Goal: Task Accomplishment & Management: Use online tool/utility

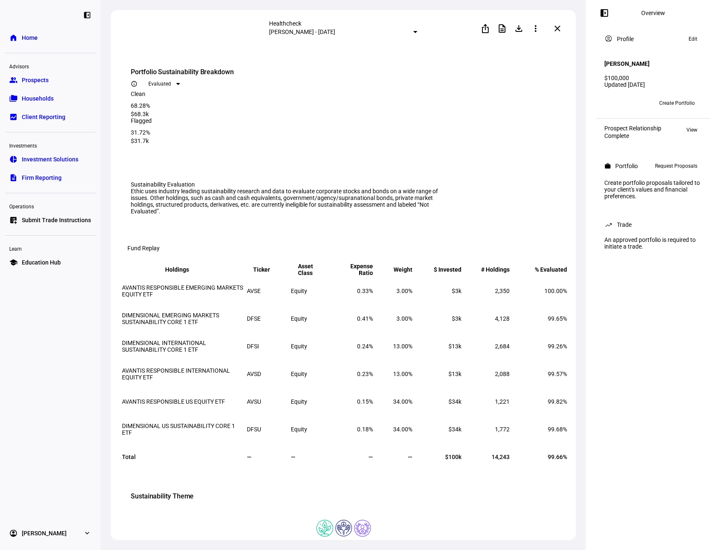
click at [556, 32] on span at bounding box center [558, 28] width 20 height 20
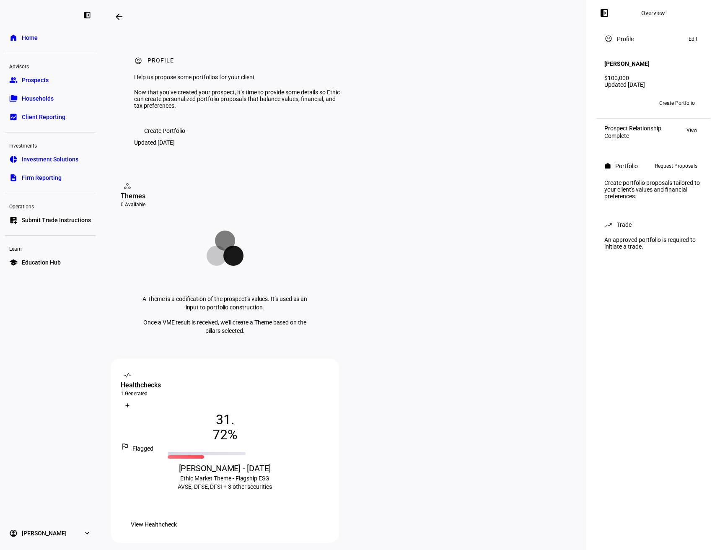
click at [177, 516] on span "View Healthcheck" at bounding box center [154, 524] width 46 height 17
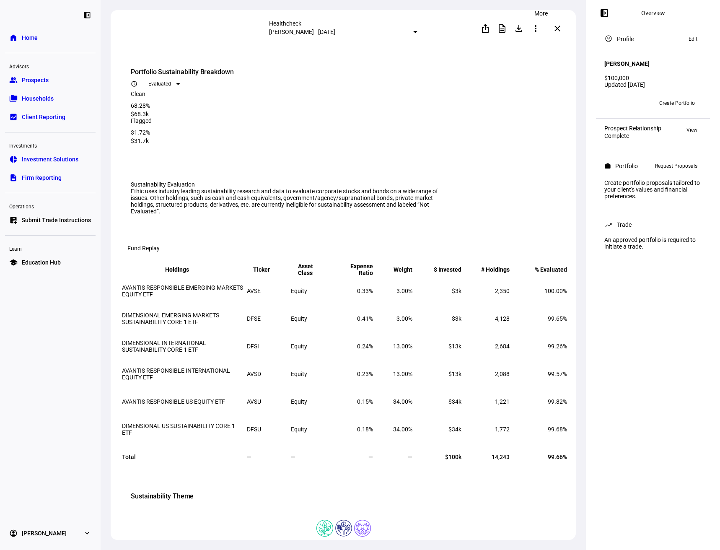
click at [538, 29] on mat-icon "more_vert" at bounding box center [536, 28] width 10 height 10
click at [533, 49] on div "edit Edit" at bounding box center [523, 48] width 37 height 11
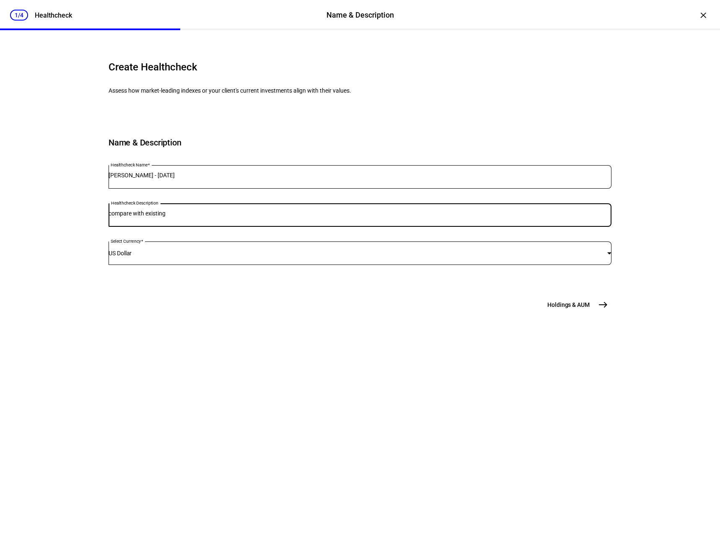
drag, startPoint x: 200, startPoint y: 268, endPoint x: 138, endPoint y: 268, distance: 62.5
click at [138, 227] on div "Healthcheck Description compare with existing" at bounding box center [360, 214] width 503 height 23
drag, startPoint x: 166, startPoint y: 270, endPoint x: 161, endPoint y: 270, distance: 5.5
click at [161, 217] on input "Mercer on ethic Climate Change Strategy" at bounding box center [360, 213] width 503 height 7
click at [158, 217] on input "Mercer on ethic Climate Change Strategy" at bounding box center [360, 213] width 503 height 7
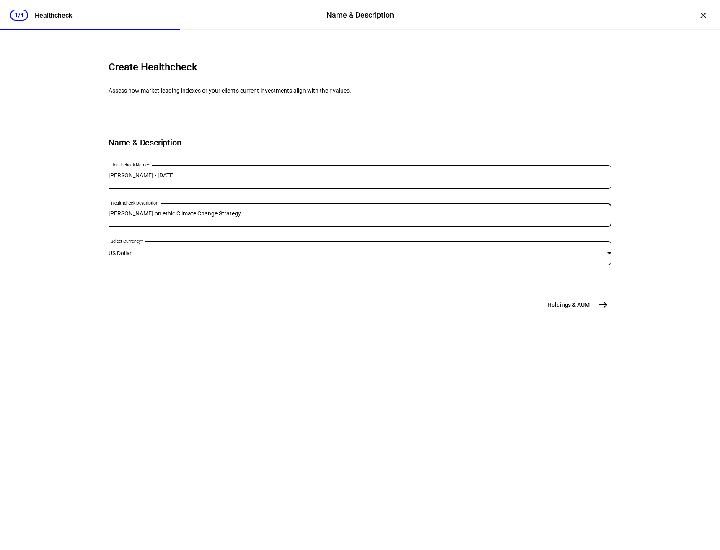
drag, startPoint x: 158, startPoint y: 269, endPoint x: 137, endPoint y: 268, distance: 21.4
click at [137, 227] on div "Healthcheck Description Mercer on ethic Climate Change Strategy" at bounding box center [360, 214] width 503 height 23
drag, startPoint x: 245, startPoint y: 267, endPoint x: 219, endPoint y: 267, distance: 26.0
click at [219, 217] on input "ETFs on ethic Climate Change Strategy" at bounding box center [360, 213] width 503 height 7
type input "ETFs on ethic Climate Change Screen"
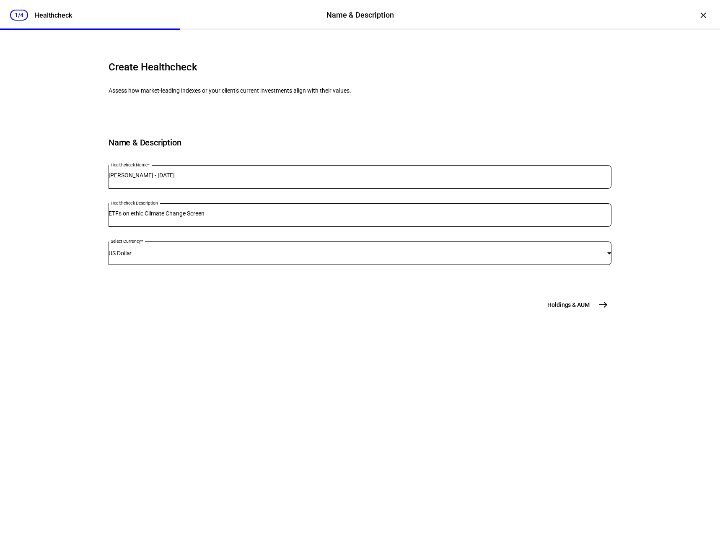
click at [606, 313] on span "east" at bounding box center [603, 304] width 17 height 17
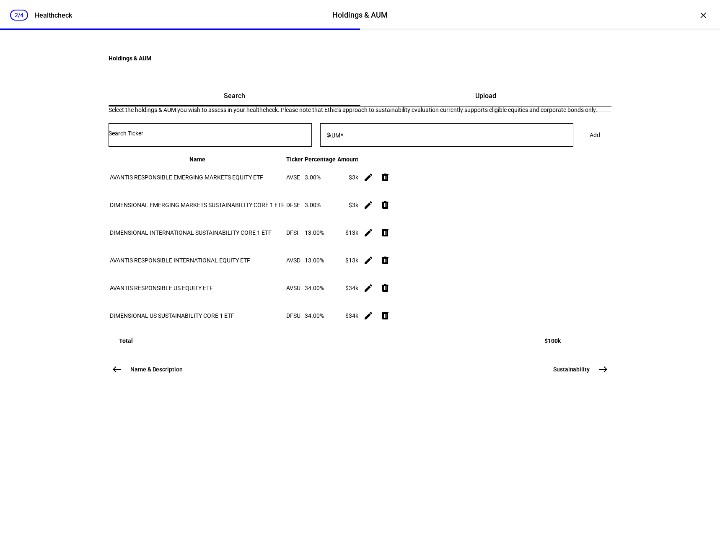
scroll to position [25, 0]
click at [598, 374] on mat-icon "east" at bounding box center [603, 369] width 10 height 10
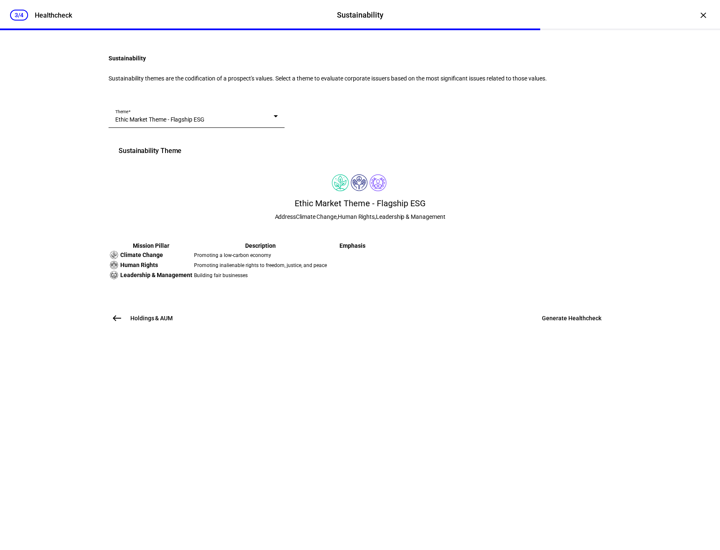
click at [205, 123] on span "Ethic Market Theme - Flagship ESG" at bounding box center [159, 119] width 89 height 7
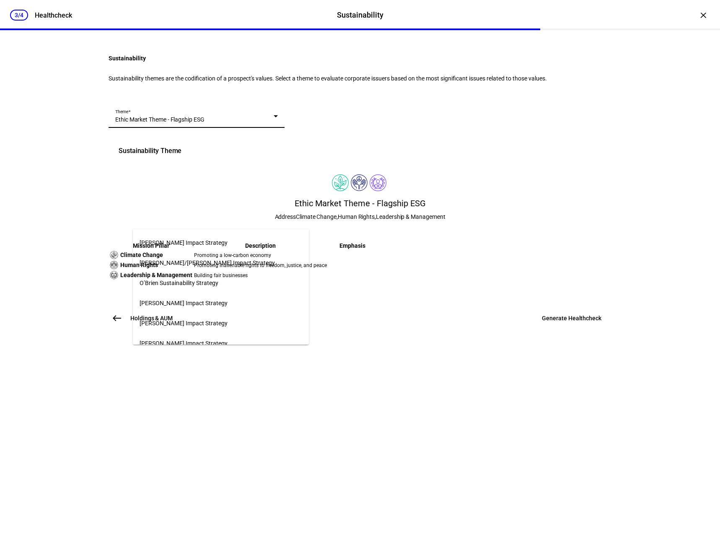
scroll to position [649, 0]
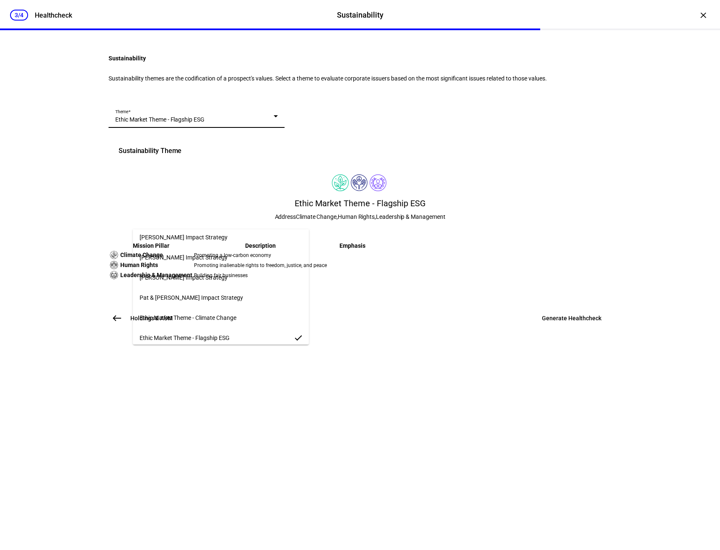
click at [243, 314] on mat-option "Ethic Market Theme - Climate Change" at bounding box center [221, 318] width 176 height 20
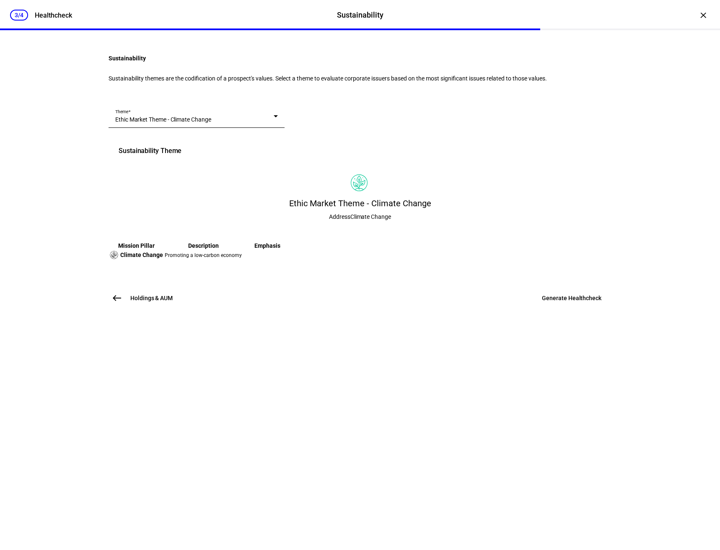
click at [559, 302] on span "Generate Healthcheck" at bounding box center [572, 298] width 60 height 8
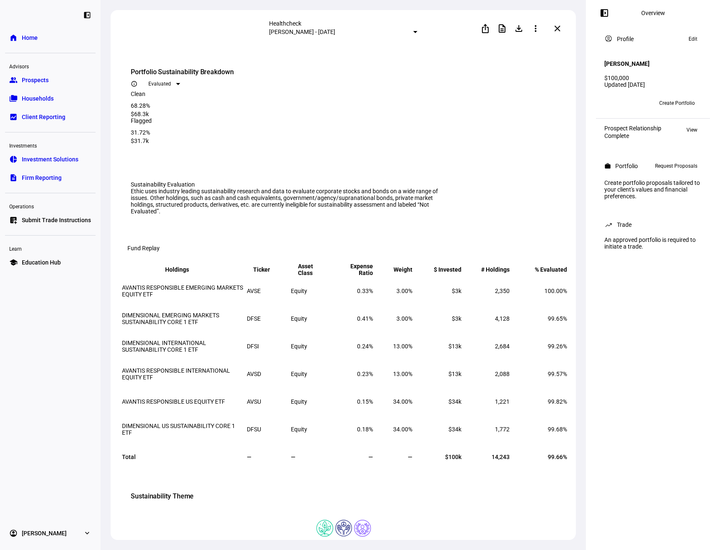
click at [54, 80] on link "group Prospects" at bounding box center [50, 80] width 91 height 17
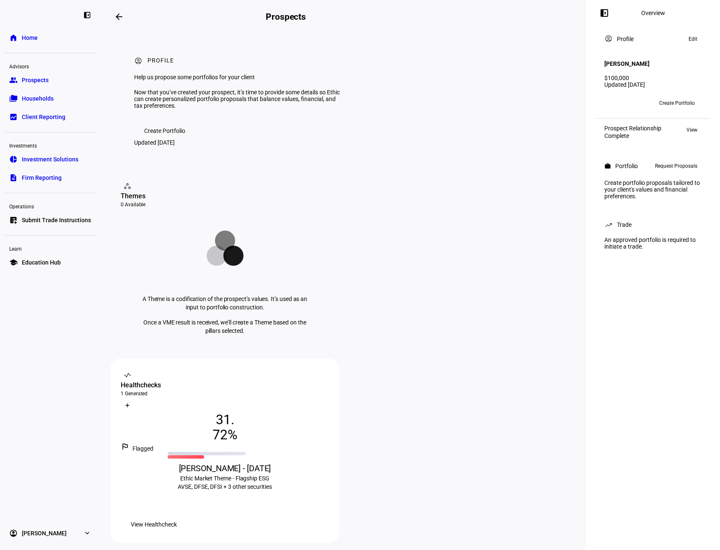
click at [177, 516] on span "View Healthcheck" at bounding box center [154, 524] width 46 height 17
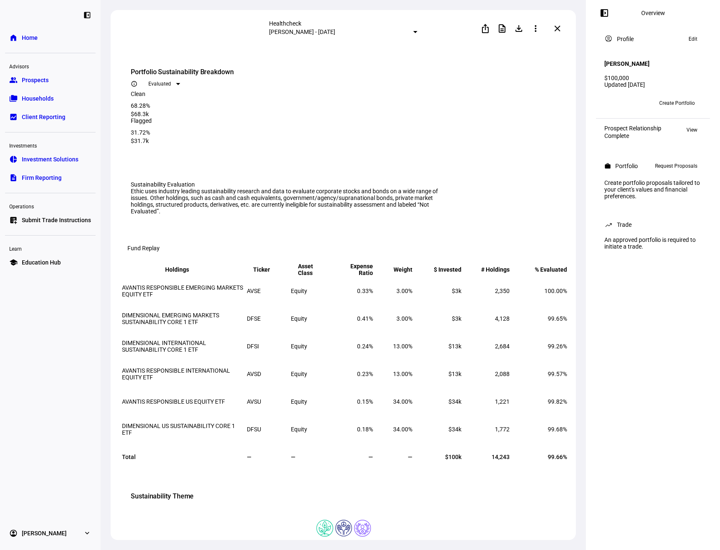
click at [541, 31] on mat-icon "more_vert" at bounding box center [536, 28] width 10 height 10
click at [528, 50] on span "Edit" at bounding box center [525, 51] width 10 height 7
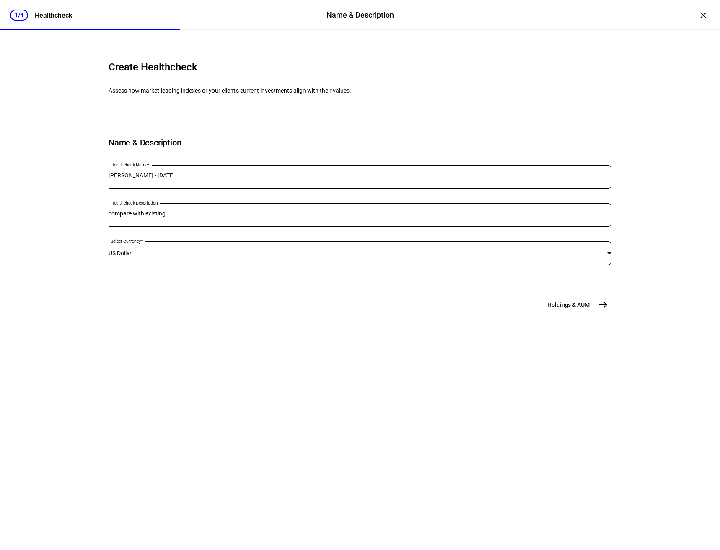
click at [595, 313] on span "east" at bounding box center [603, 304] width 17 height 17
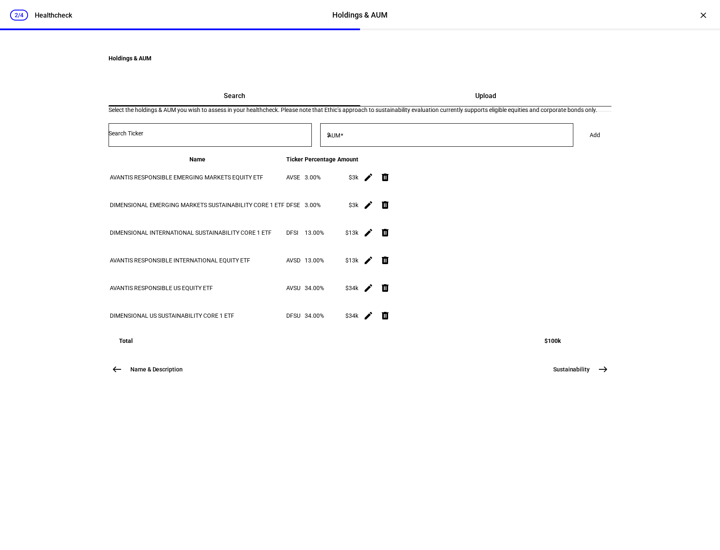
click at [598, 374] on mat-icon "east" at bounding box center [603, 369] width 10 height 10
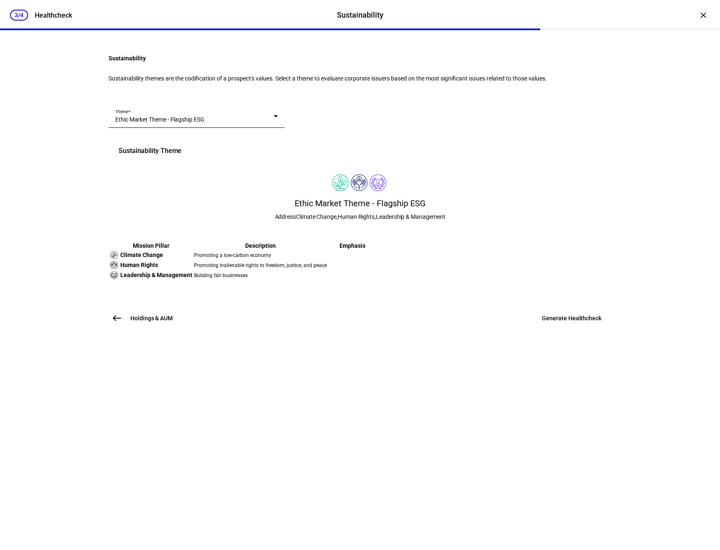
click at [201, 128] on div "Theme Ethic Market Theme - Flagship ESG" at bounding box center [196, 115] width 163 height 23
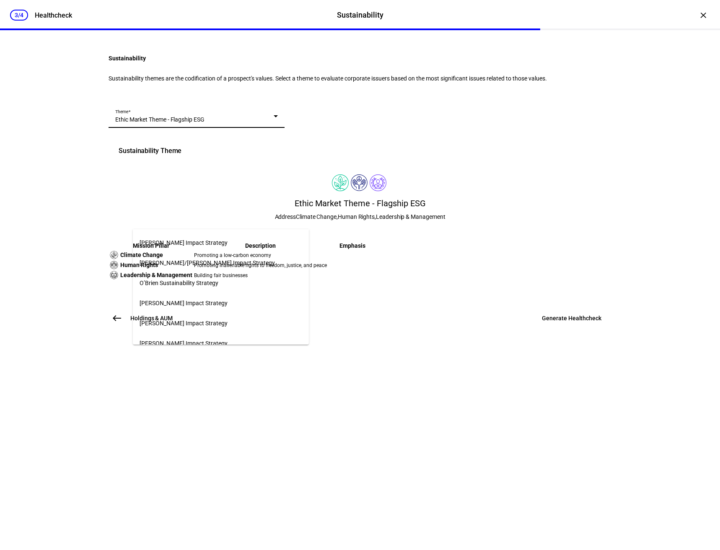
scroll to position [649, 0]
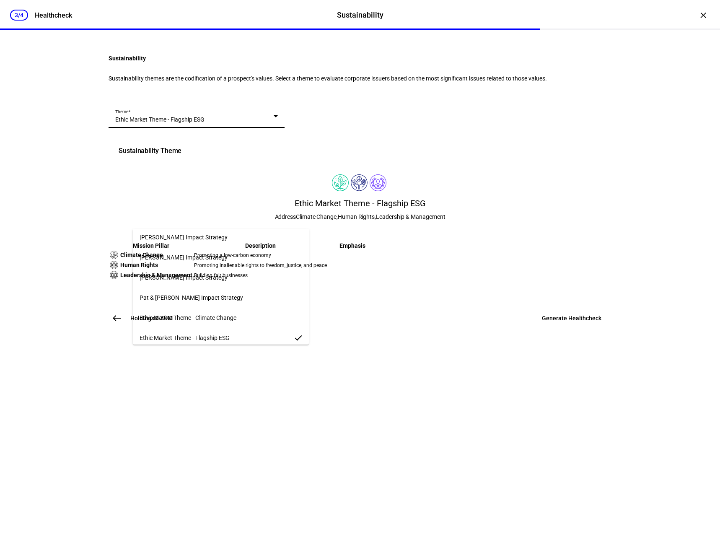
click at [208, 314] on span "Ethic Market Theme - Climate Change" at bounding box center [188, 317] width 97 height 7
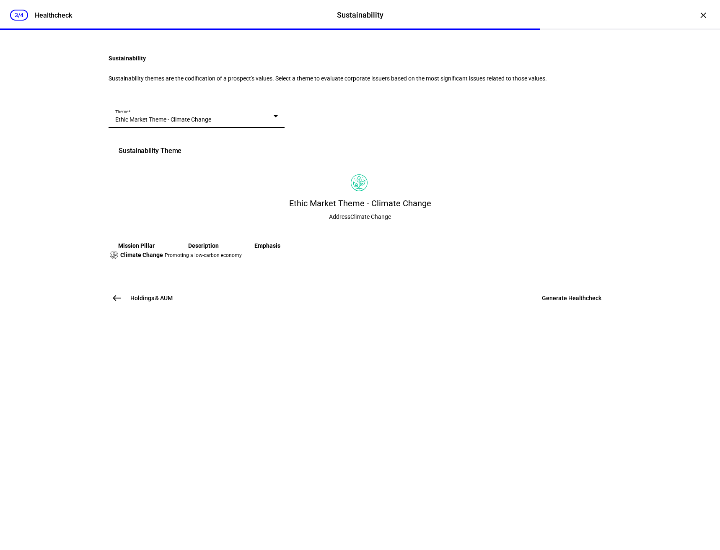
drag, startPoint x: 627, startPoint y: 266, endPoint x: 623, endPoint y: 275, distance: 9.8
click at [627, 266] on div "3/4 Healthcheck Sustainability Sustainability Healthcheck × Sustainability Sust…" at bounding box center [360, 275] width 720 height 550
click at [569, 302] on span "Generate Healthcheck" at bounding box center [572, 298] width 60 height 8
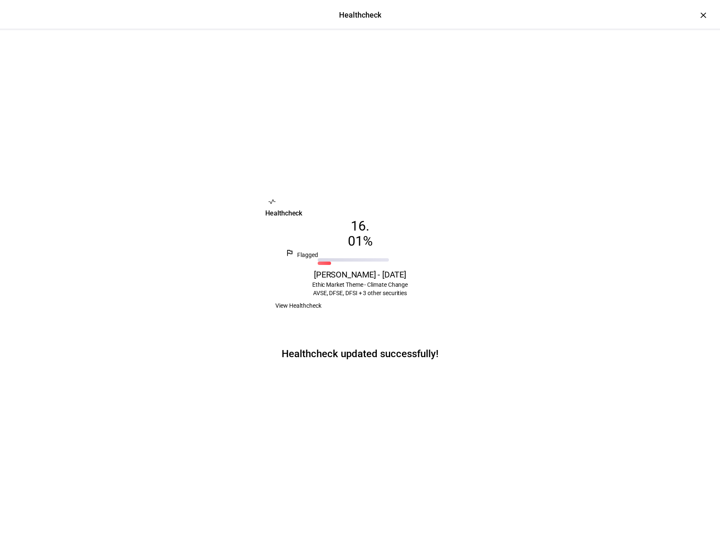
click at [322, 314] on span "View Healthcheck" at bounding box center [298, 305] width 46 height 17
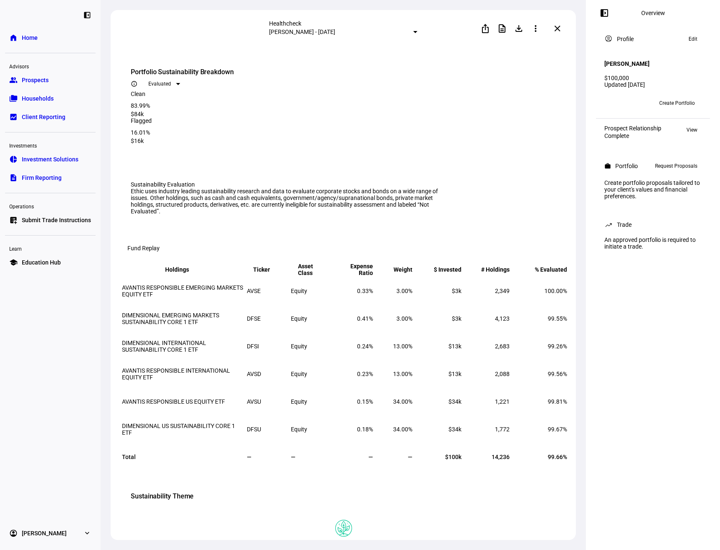
click at [490, 49] on eth-route-card-body "Portfolio Sustainability Breakdown info_outline Evaluated Clean 83.99% $84k Fla…" at bounding box center [343, 295] width 465 height 496
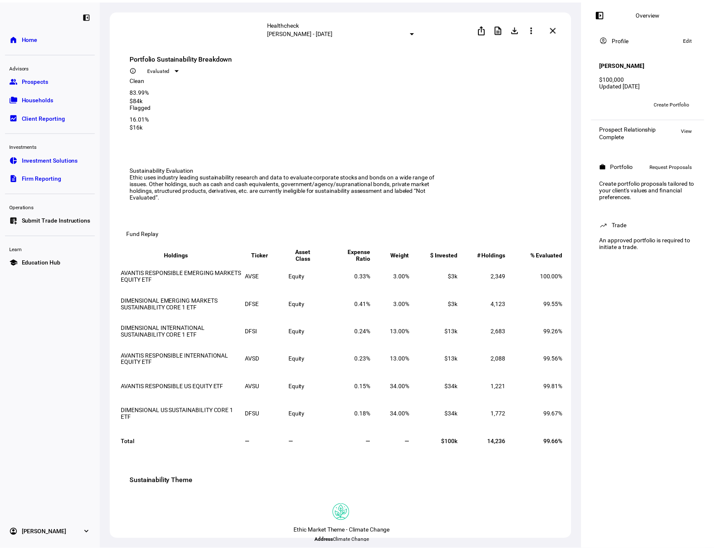
scroll to position [0, 0]
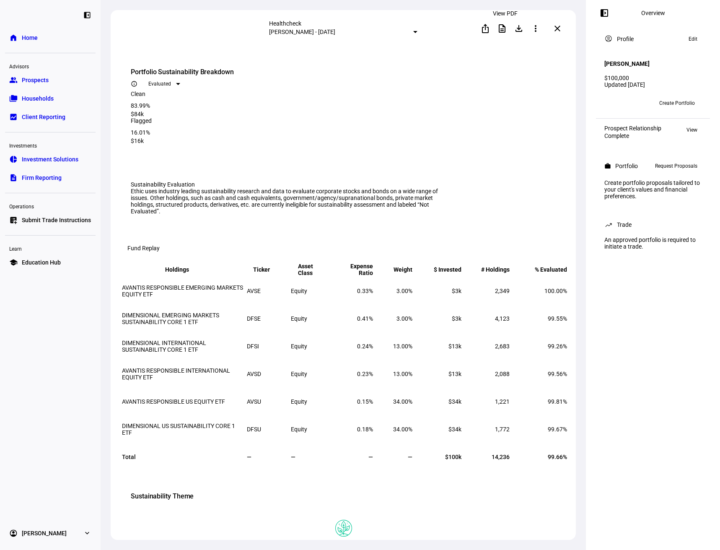
click at [502, 32] on span at bounding box center [502, 28] width 20 height 20
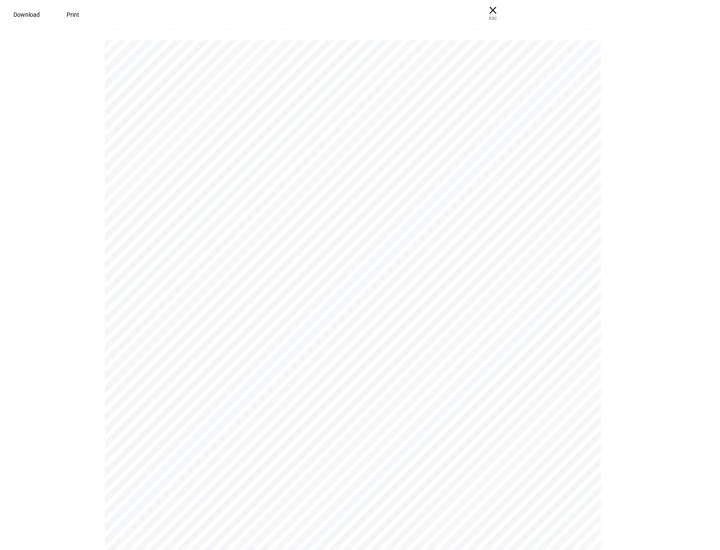
scroll to position [1873, 0]
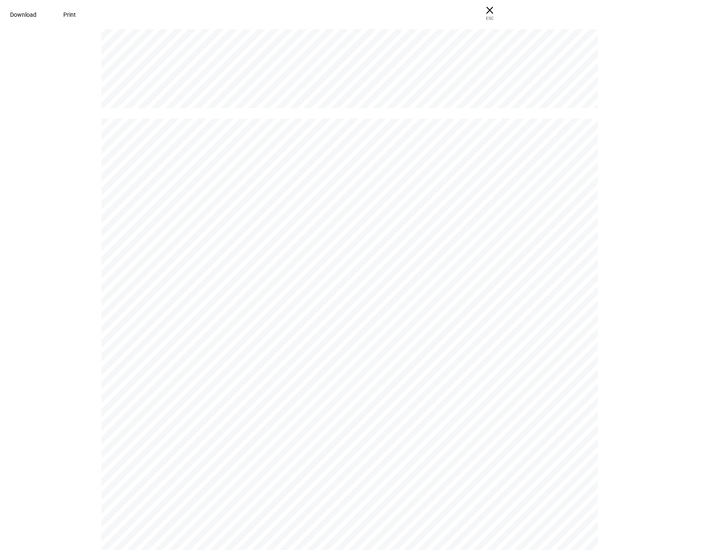
click at [47, 18] on span at bounding box center [23, 15] width 47 height 20
click at [503, 13] on span "× ESC" at bounding box center [489, 13] width 27 height 27
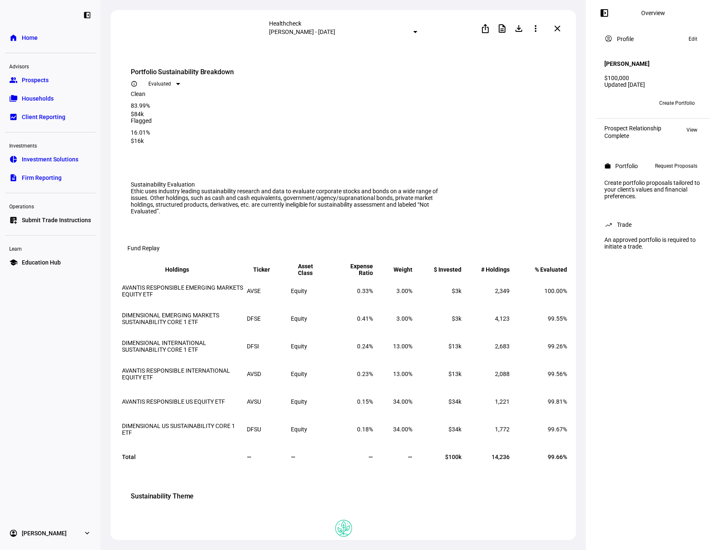
click at [44, 79] on span "Prospects" at bounding box center [35, 80] width 27 height 8
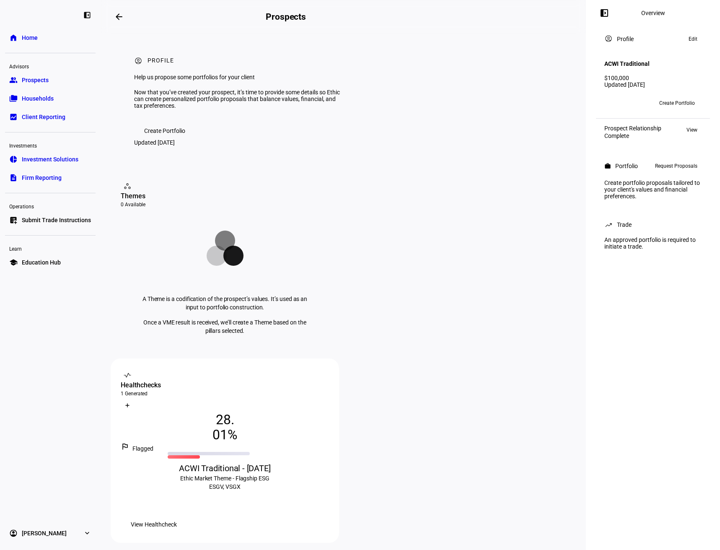
click at [177, 516] on span "View Healthcheck" at bounding box center [154, 524] width 46 height 17
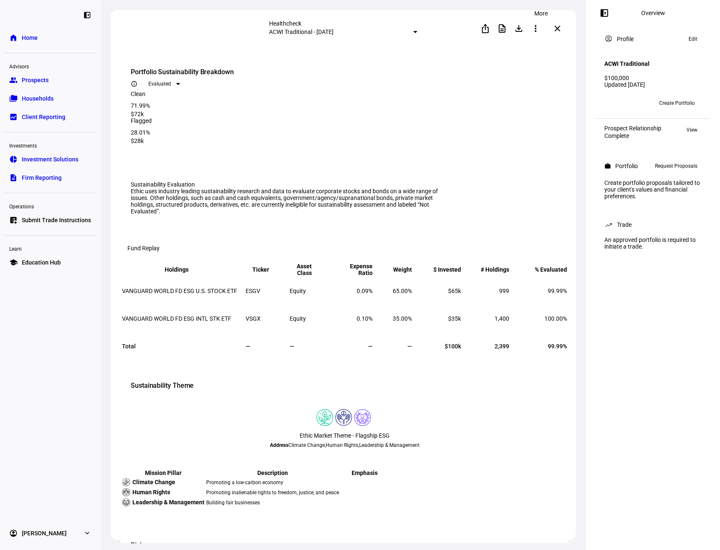
click at [540, 26] on mat-icon "more_vert" at bounding box center [536, 28] width 10 height 10
click at [530, 51] on span "Edit" at bounding box center [525, 51] width 10 height 7
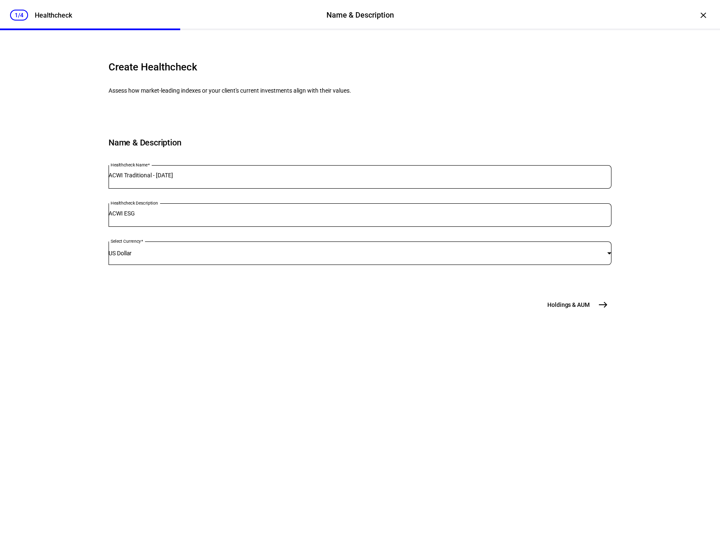
click at [603, 310] on mat-icon "east" at bounding box center [603, 305] width 10 height 10
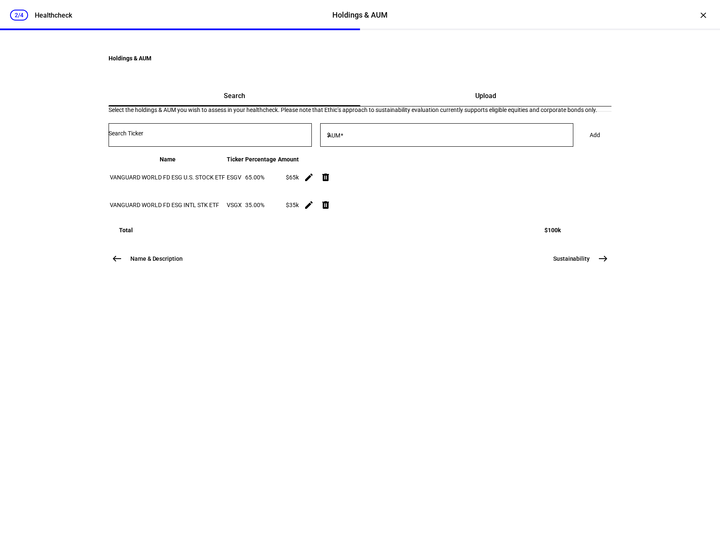
click at [603, 267] on span "east" at bounding box center [603, 258] width 17 height 17
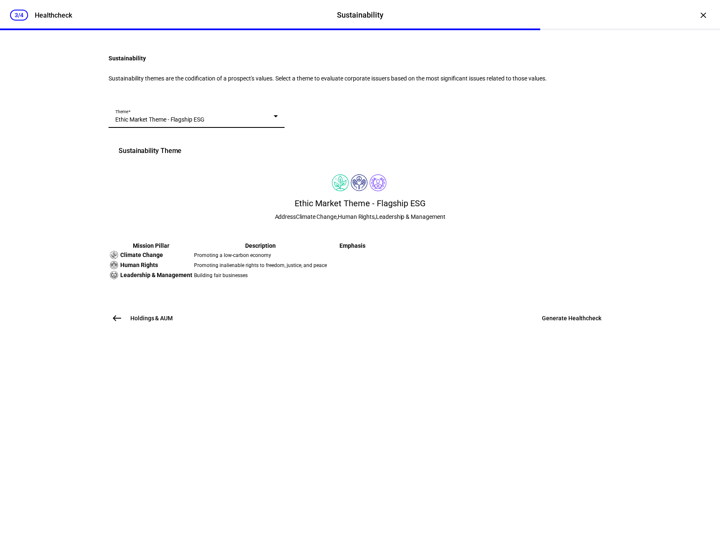
click at [202, 124] on div "Ethic Market Theme - Flagship ESG" at bounding box center [194, 119] width 158 height 8
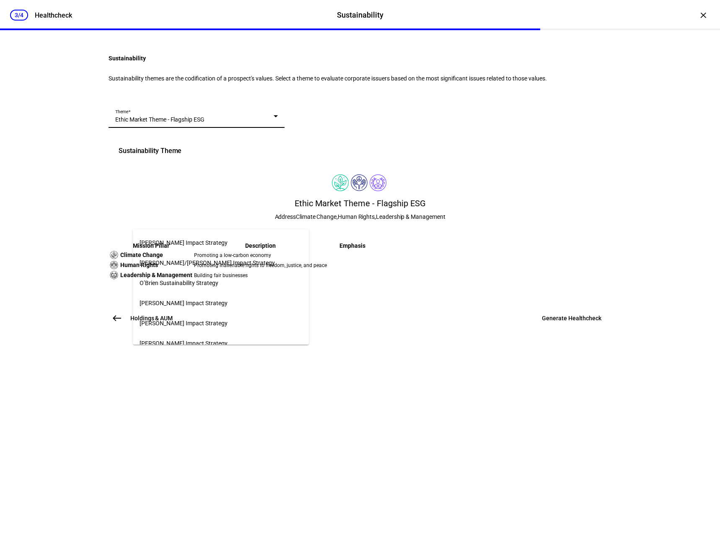
scroll to position [649, 0]
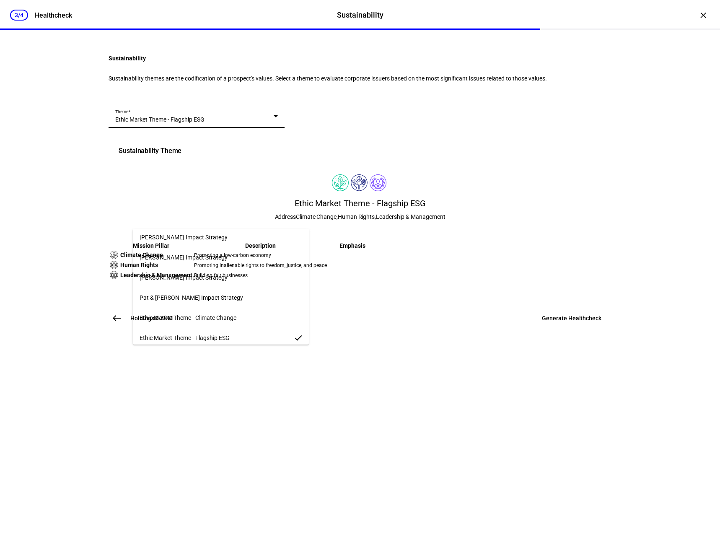
click at [205, 317] on span "Ethic Market Theme - Climate Change" at bounding box center [188, 317] width 97 height 7
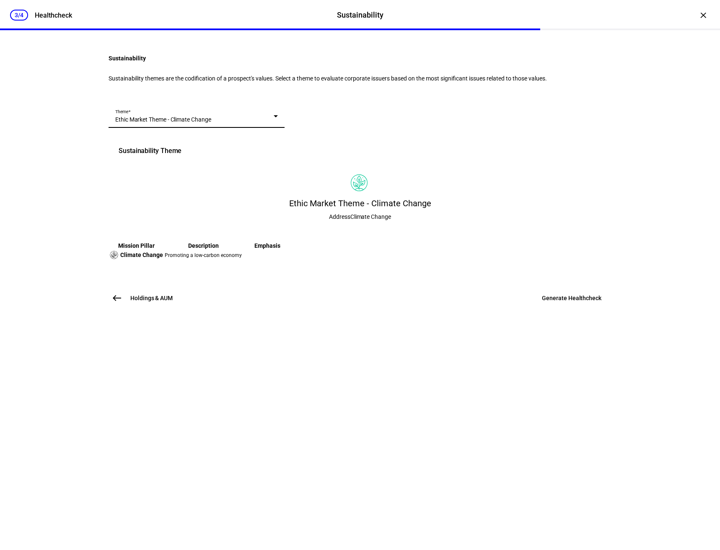
click at [551, 302] on span "Generate Healthcheck" at bounding box center [572, 298] width 60 height 8
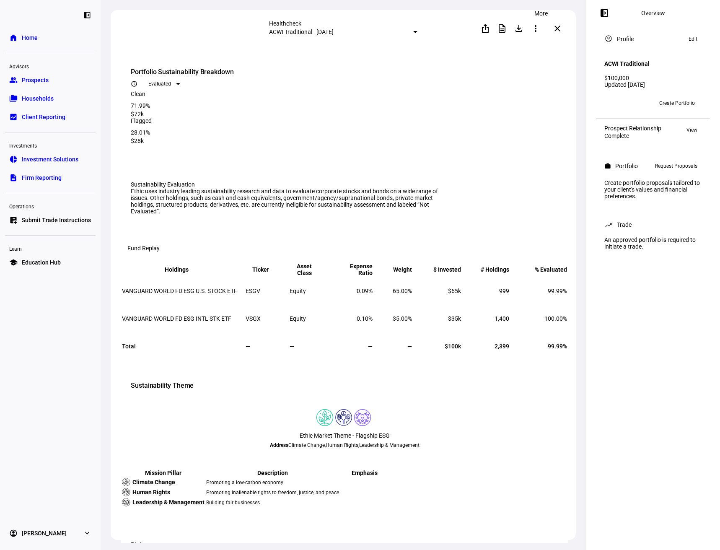
click at [539, 30] on mat-icon "more_vert" at bounding box center [536, 28] width 10 height 10
click at [534, 47] on div "edit Edit" at bounding box center [523, 48] width 37 height 11
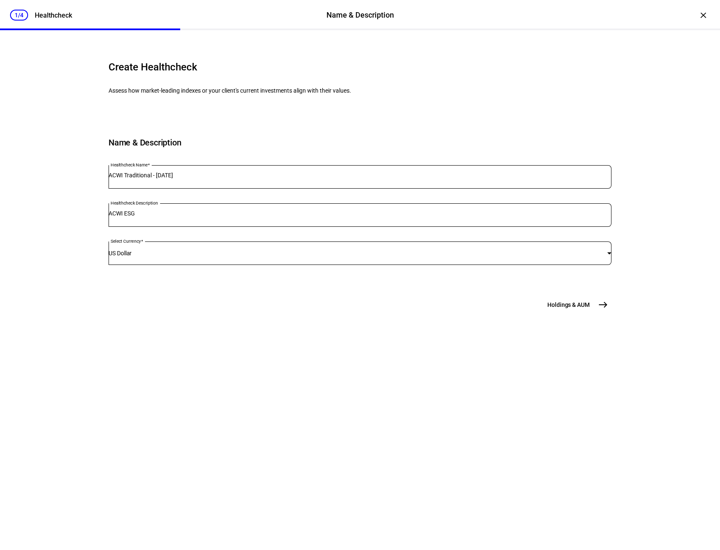
click at [595, 313] on span "east" at bounding box center [603, 304] width 17 height 17
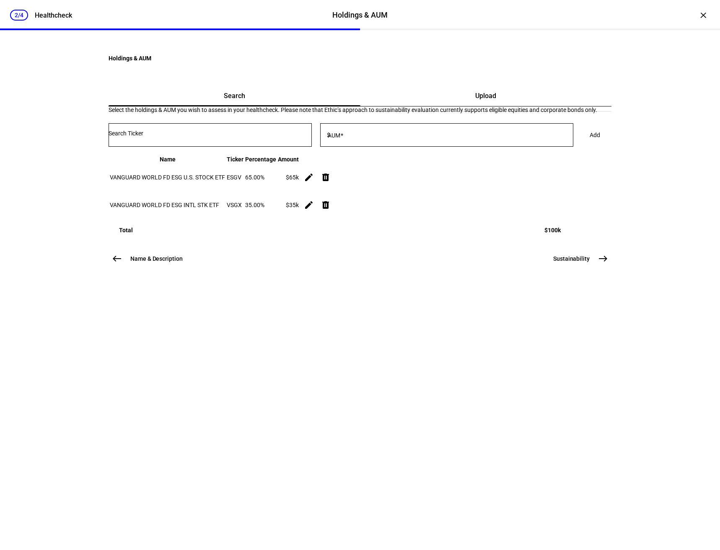
click at [604, 264] on mat-icon "east" at bounding box center [603, 259] width 10 height 10
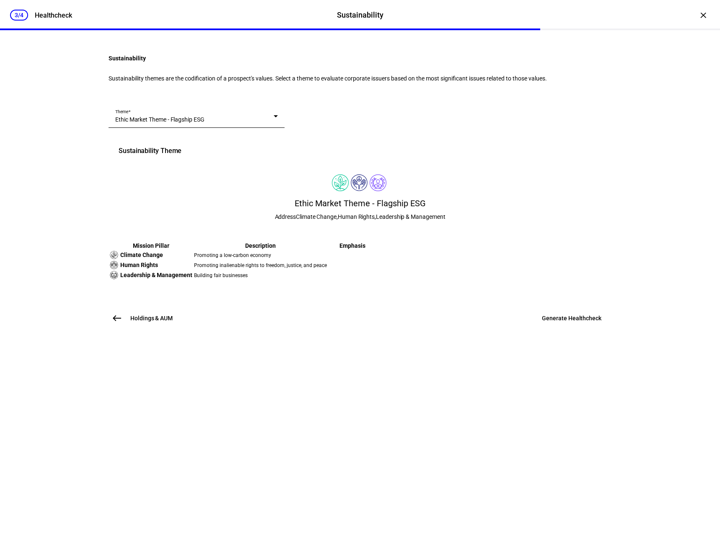
click at [244, 124] on div "Ethic Market Theme - Flagship ESG" at bounding box center [194, 119] width 158 height 8
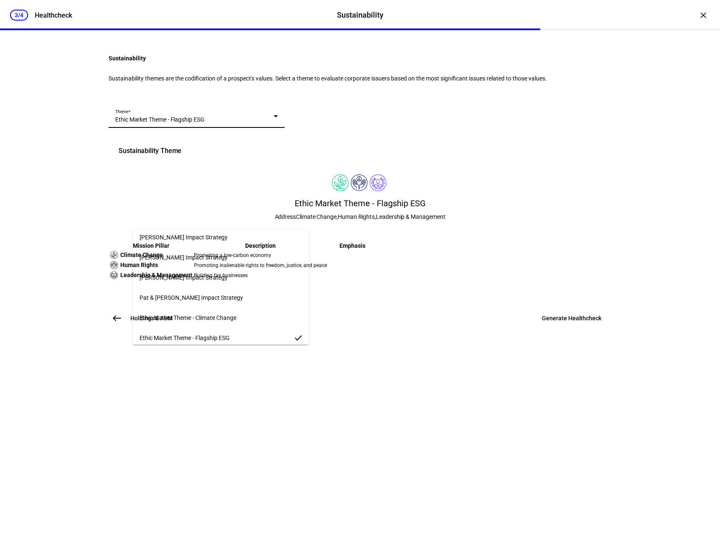
click at [230, 320] on mat-option "Ethic Market Theme - Climate Change" at bounding box center [221, 318] width 176 height 20
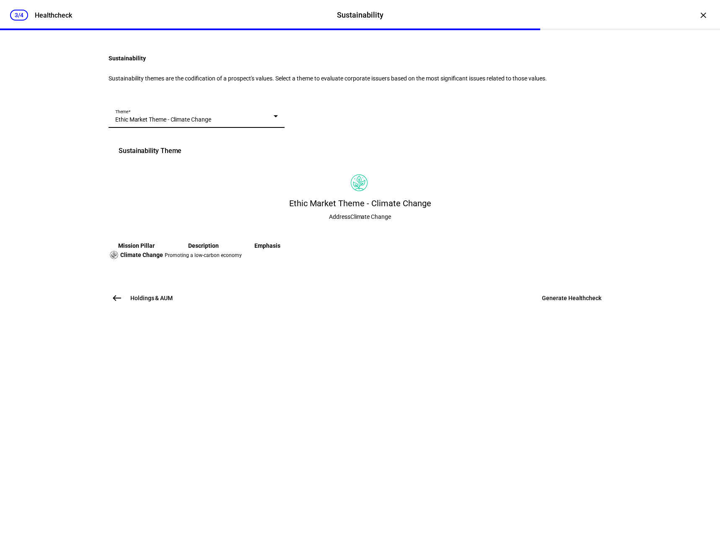
click at [566, 302] on span "Generate Healthcheck" at bounding box center [572, 298] width 60 height 8
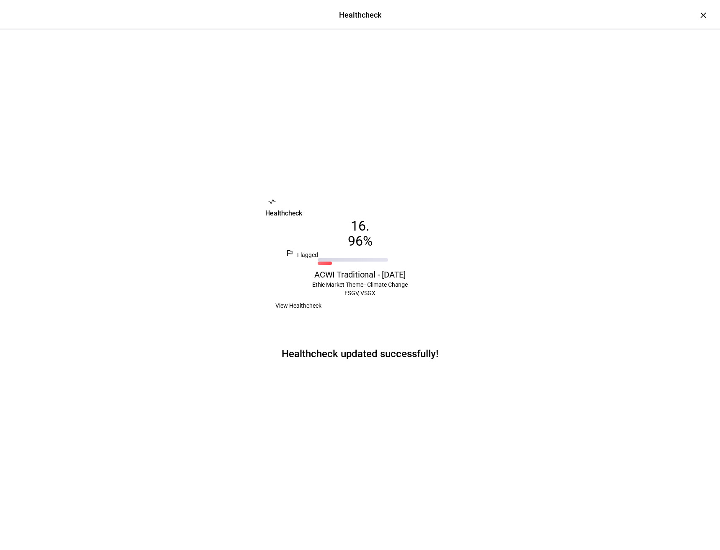
click at [322, 314] on span "View Healthcheck" at bounding box center [298, 305] width 46 height 17
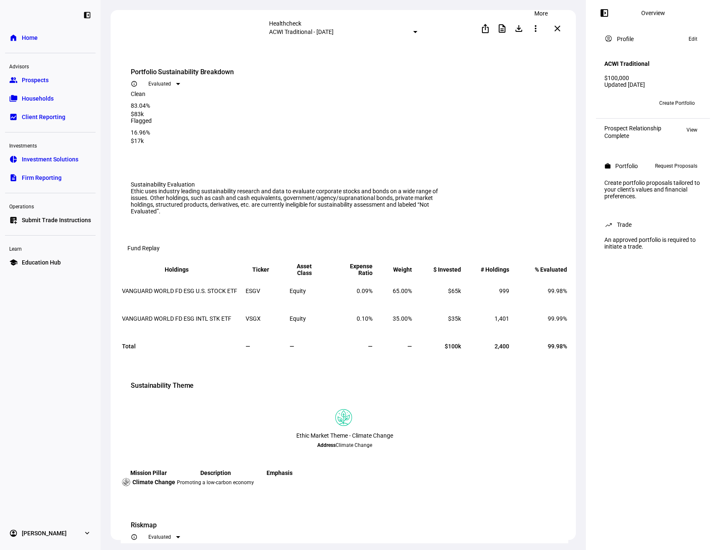
click at [536, 31] on span at bounding box center [536, 28] width 20 height 20
click at [525, 49] on span "Edit" at bounding box center [525, 51] width 10 height 7
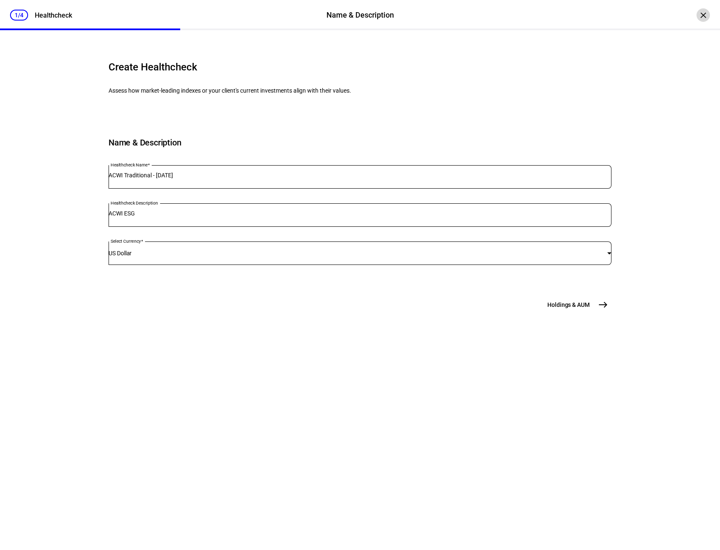
click at [699, 12] on div "×" at bounding box center [703, 14] width 13 height 13
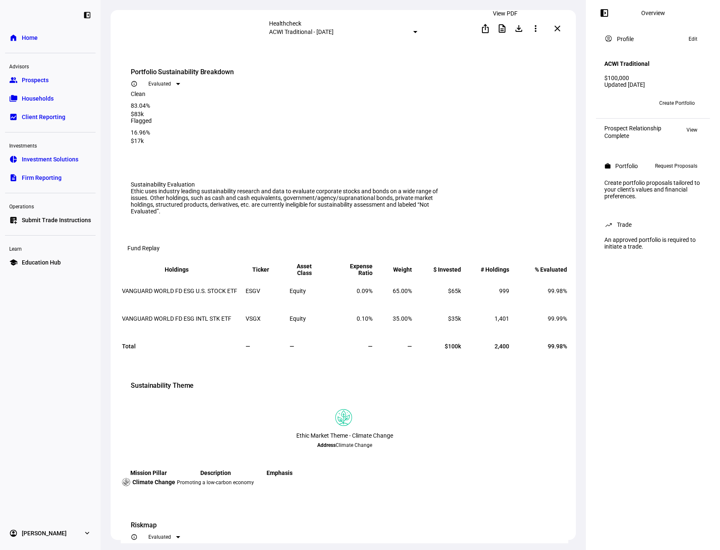
click at [503, 29] on mat-icon "description" at bounding box center [502, 28] width 10 height 10
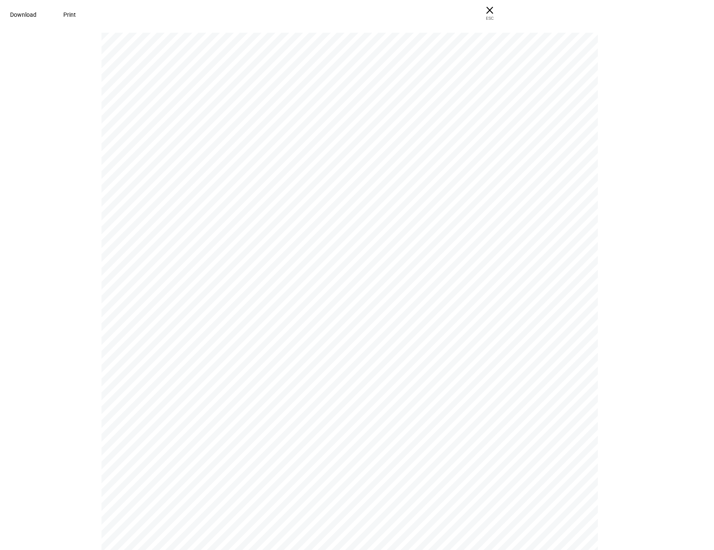
click at [47, 17] on span at bounding box center [23, 15] width 47 height 20
click at [660, 103] on pdf-viewer "P R O F I L E Help us propose some portfolios for your client Now that you’ve c…" at bounding box center [357, 291] width 708 height 518
click at [503, 18] on span "ESC" at bounding box center [489, 15] width 27 height 12
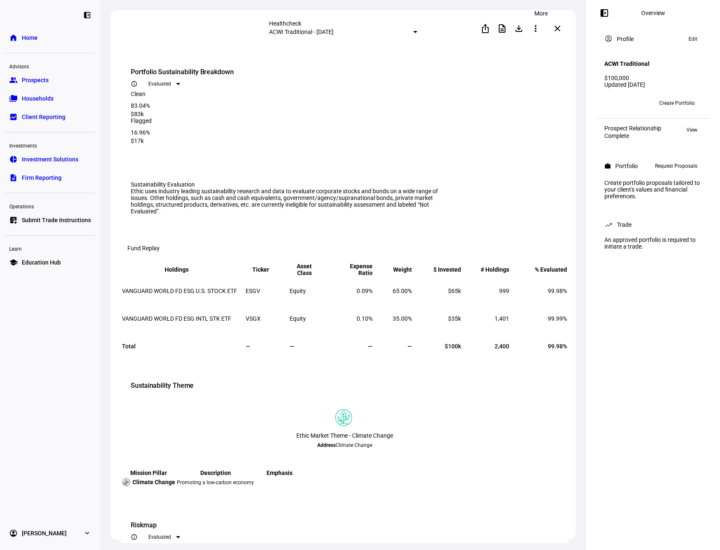
click at [539, 29] on mat-icon "more_vert" at bounding box center [536, 28] width 10 height 10
click at [517, 46] on div "edit Edit" at bounding box center [523, 48] width 37 height 11
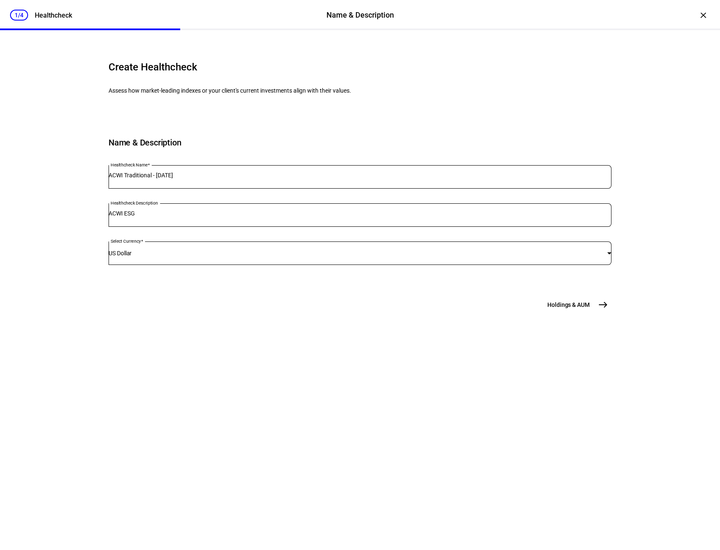
click at [178, 217] on input "ACWI ESG" at bounding box center [360, 213] width 503 height 7
type input "ACWI"
click at [588, 313] on div "Create Healthcheck Assess how market-leading indexes or your client's current i…" at bounding box center [360, 180] width 503 height 266
click at [590, 313] on button "Holdings & [GEOGRAPHIC_DATA]" at bounding box center [577, 304] width 69 height 17
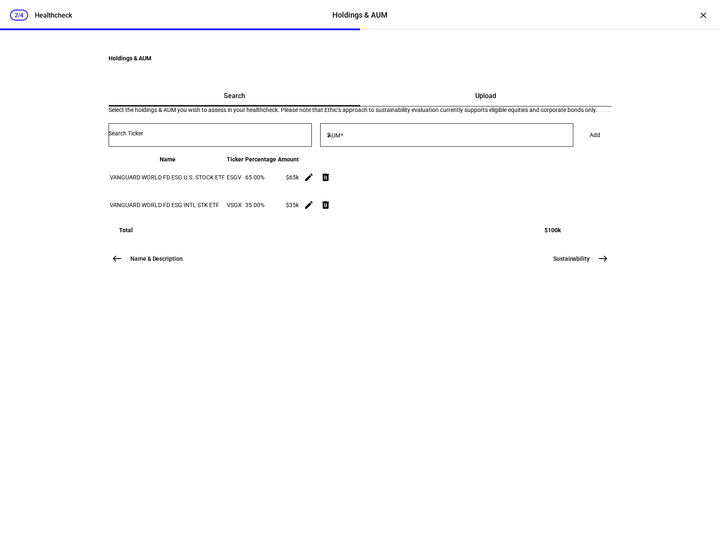
click at [331, 182] on mat-icon "delete" at bounding box center [326, 177] width 10 height 10
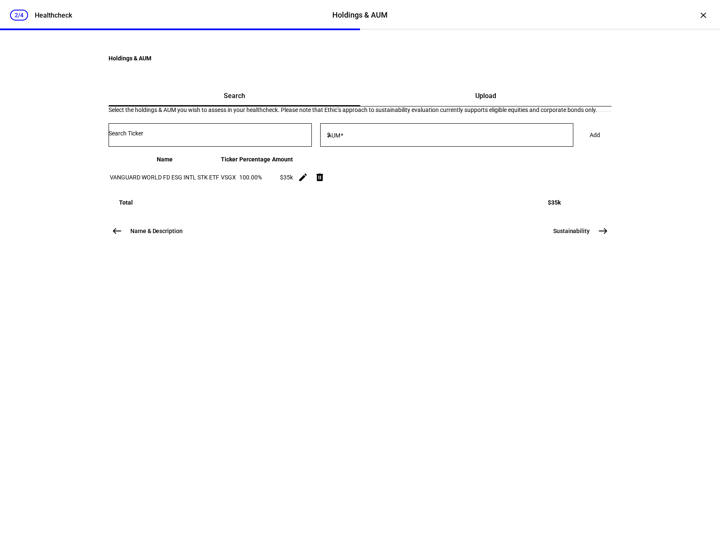
click at [325, 182] on mat-icon "delete" at bounding box center [320, 177] width 10 height 10
click at [284, 147] on div at bounding box center [210, 134] width 203 height 23
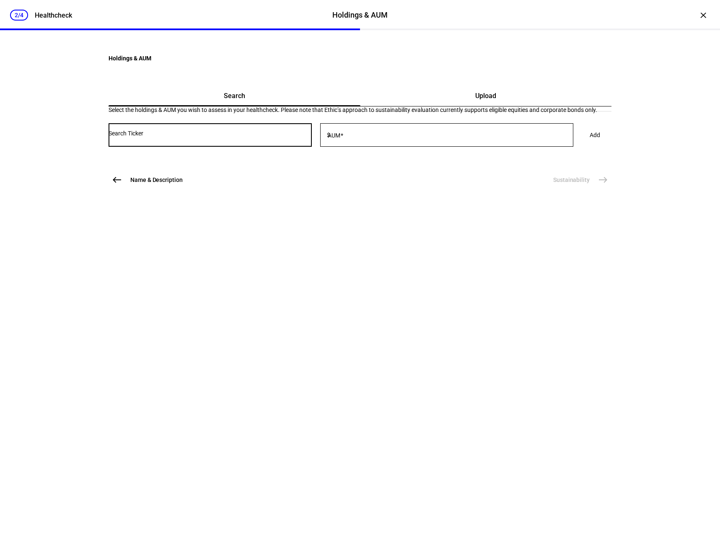
click at [281, 137] on input "Number" at bounding box center [210, 133] width 203 height 7
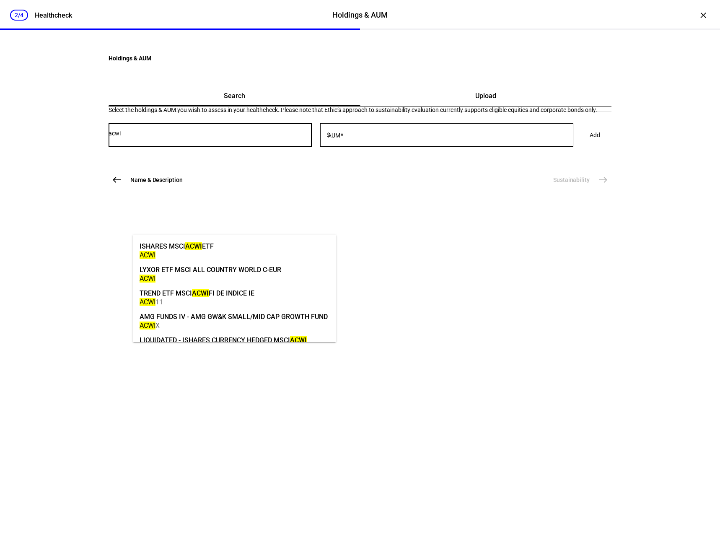
type input "acwi"
click at [273, 243] on mat-option "ISHARES MSCI ACWI ETF ACWI" at bounding box center [234, 249] width 203 height 23
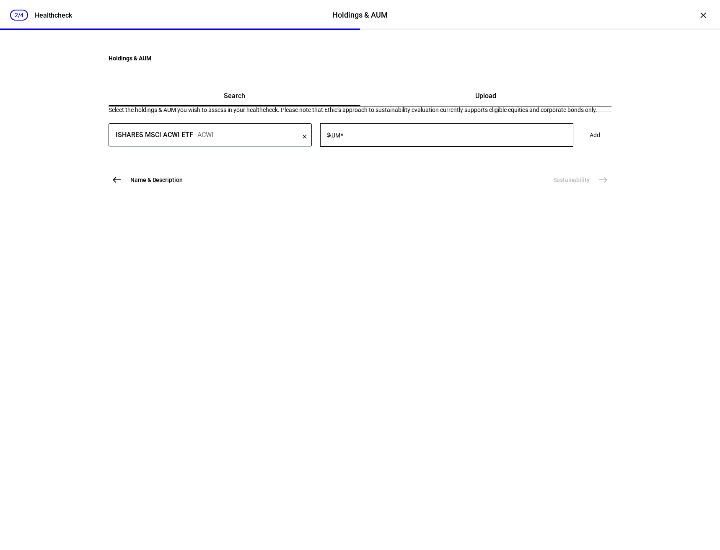
click at [406, 137] on input "AUM" at bounding box center [453, 133] width 242 height 7
type input "100,000"
click at [590, 143] on span "Add" at bounding box center [595, 135] width 10 height 17
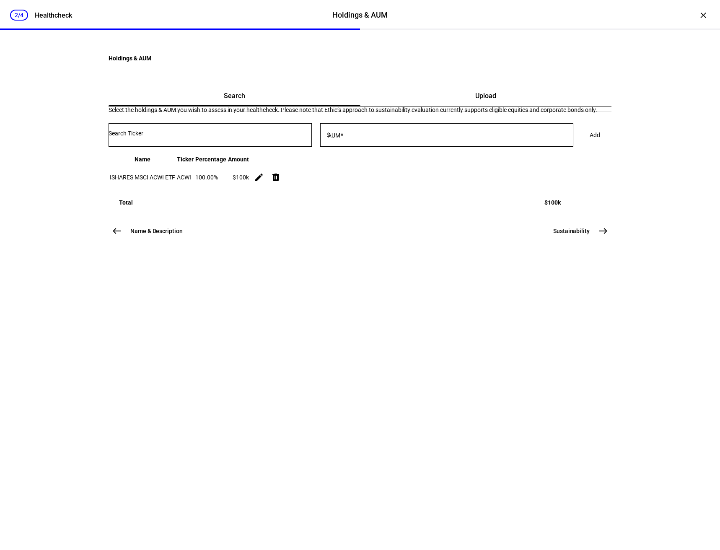
click at [595, 239] on span "east" at bounding box center [603, 231] width 17 height 17
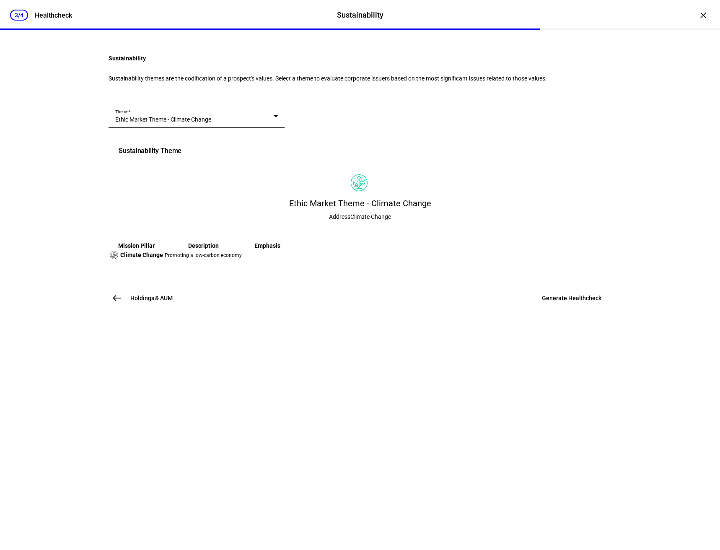
click at [549, 302] on span "Generate Healthcheck" at bounding box center [572, 298] width 60 height 8
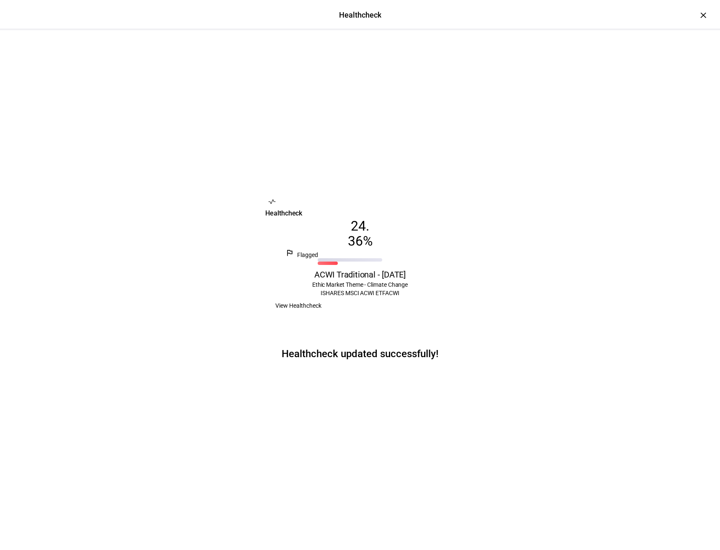
click at [332, 314] on span at bounding box center [298, 305] width 66 height 17
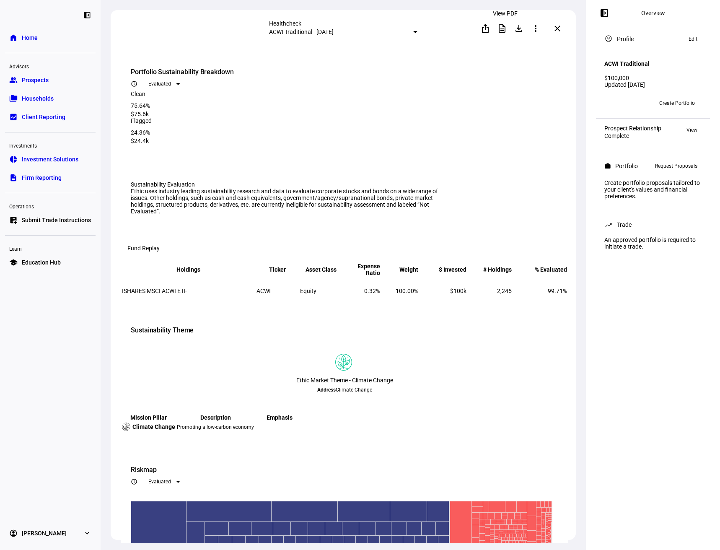
click at [506, 29] on mat-icon "description" at bounding box center [502, 28] width 10 height 10
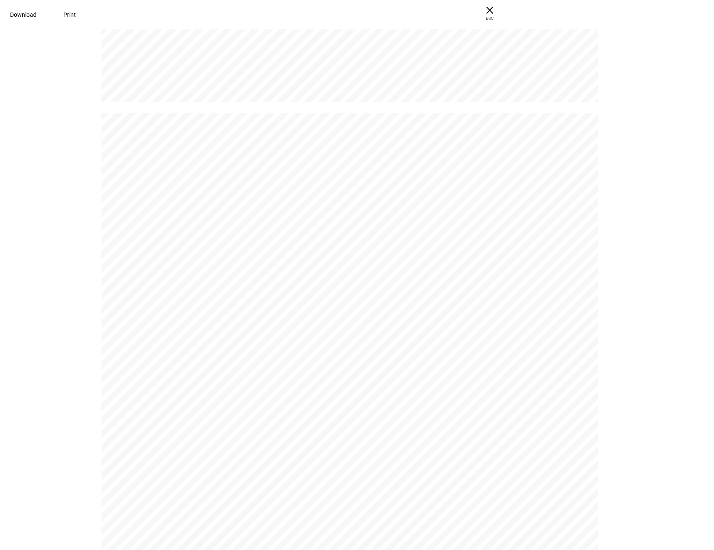
scroll to position [671, 0]
click at [36, 14] on span "Download" at bounding box center [23, 14] width 26 height 7
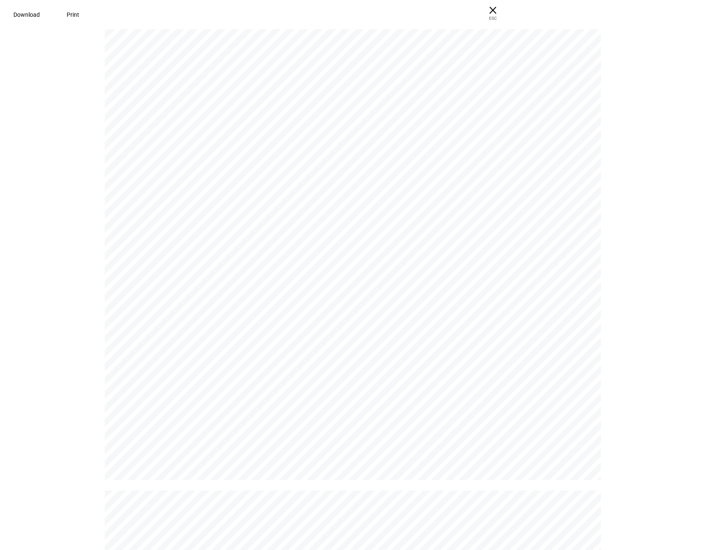
scroll to position [0, 0]
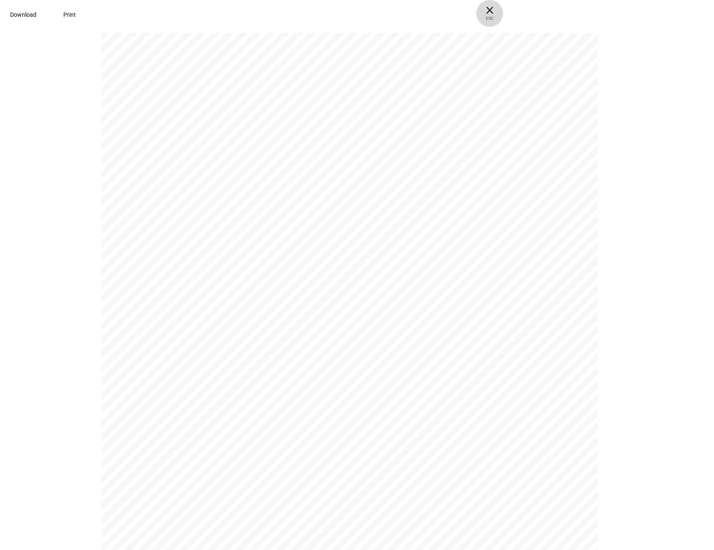
click at [503, 9] on span "× ESC" at bounding box center [489, 13] width 27 height 27
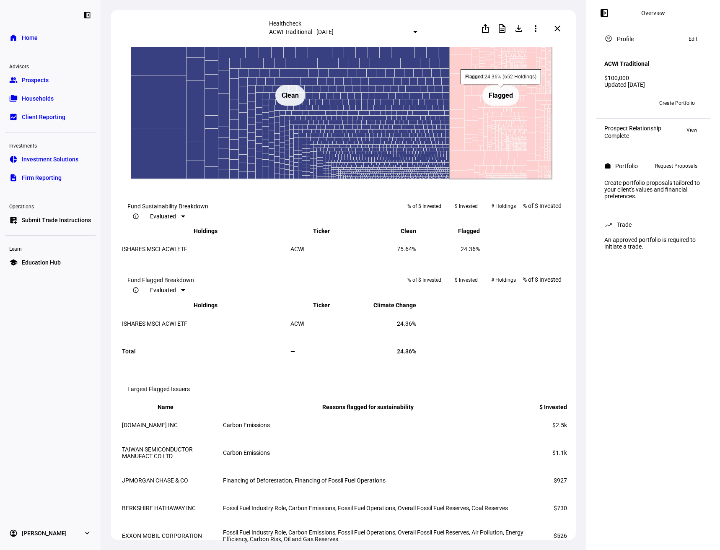
scroll to position [503, 0]
